Goal: Find specific page/section: Find specific page/section

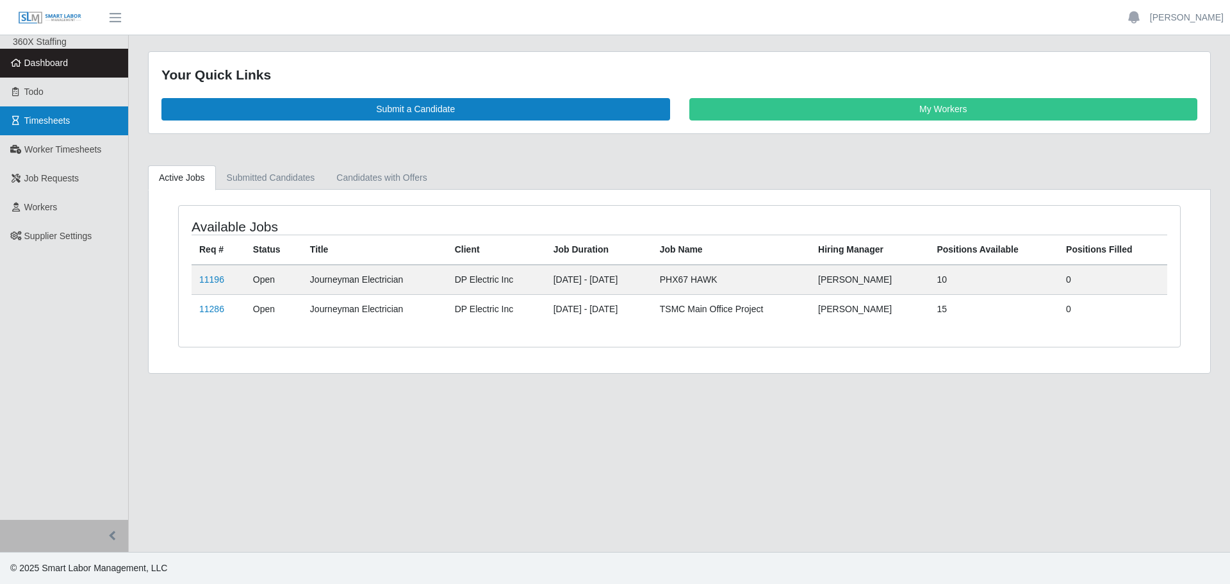
click at [54, 119] on span "Timesheets" at bounding box center [47, 120] width 46 height 10
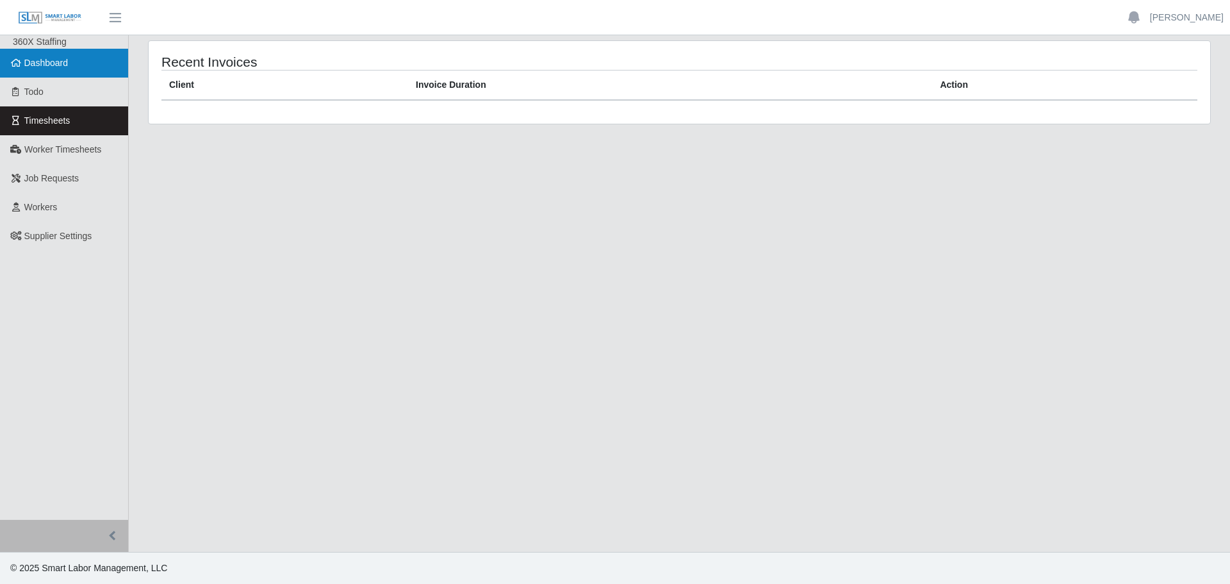
click at [54, 60] on span "Dashboard" at bounding box center [46, 63] width 44 height 10
